Goal: Entertainment & Leisure: Consume media (video, audio)

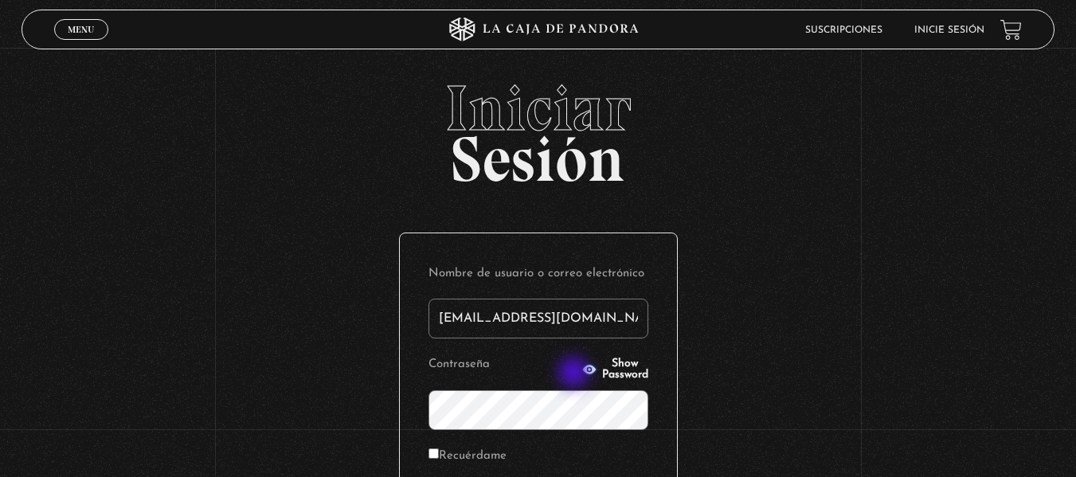
scroll to position [137, 0]
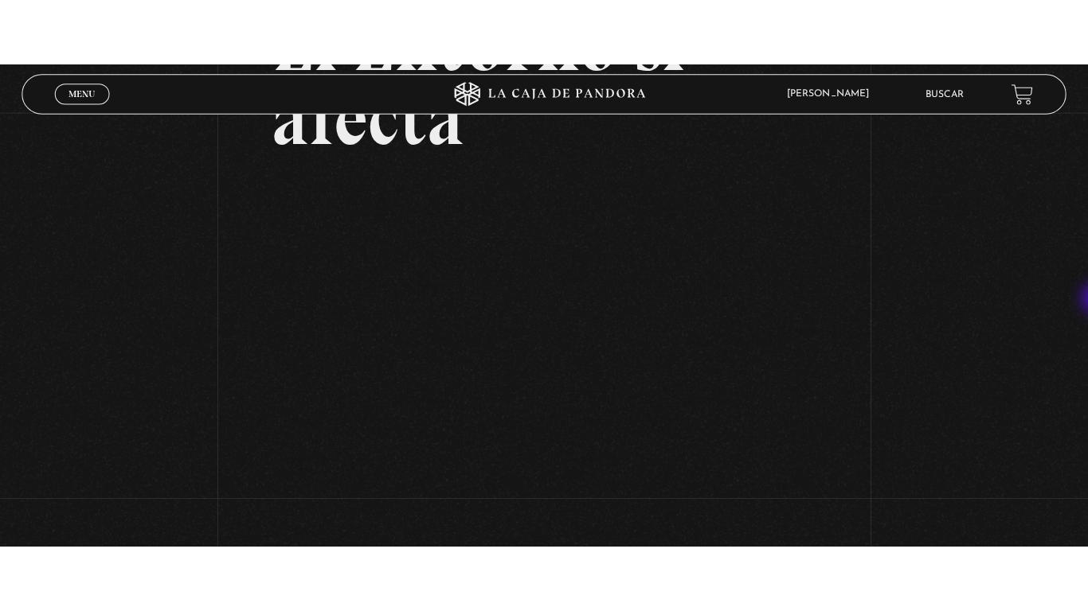
scroll to position [245, 0]
